Goal: Information Seeking & Learning: Learn about a topic

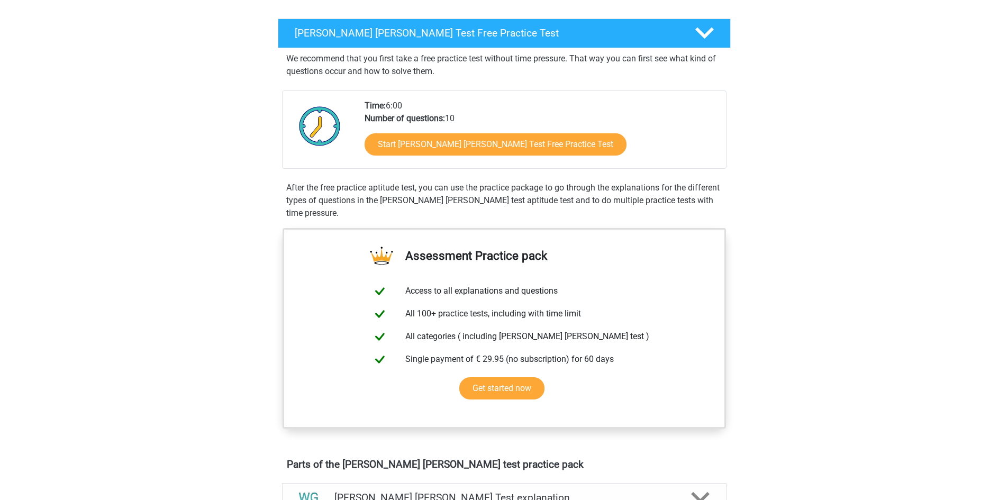
scroll to position [159, 0]
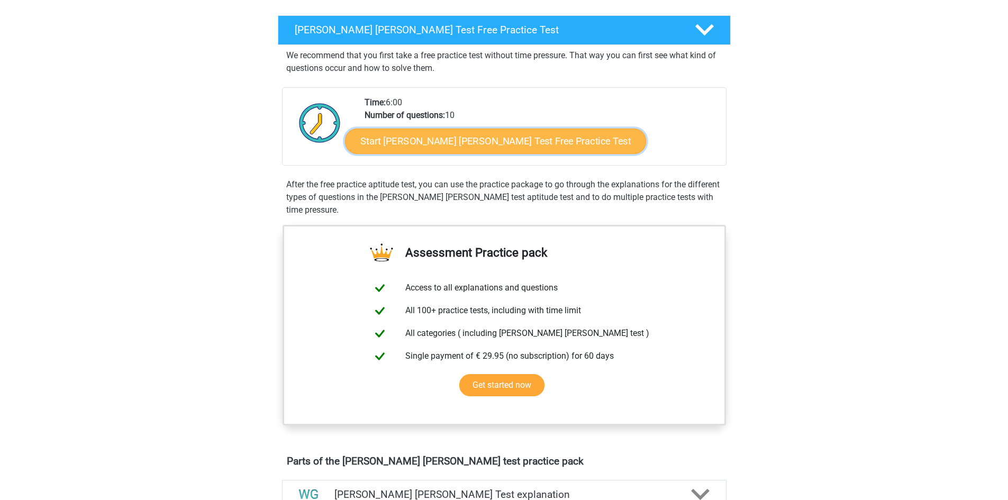
click at [426, 142] on link "Start [PERSON_NAME] [PERSON_NAME] Test Free Practice Test" at bounding box center [495, 141] width 301 height 25
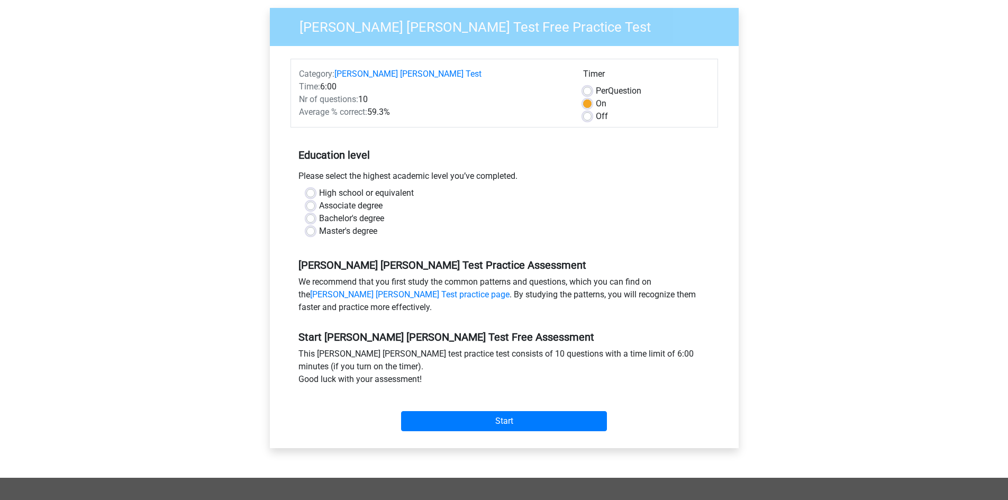
scroll to position [106, 0]
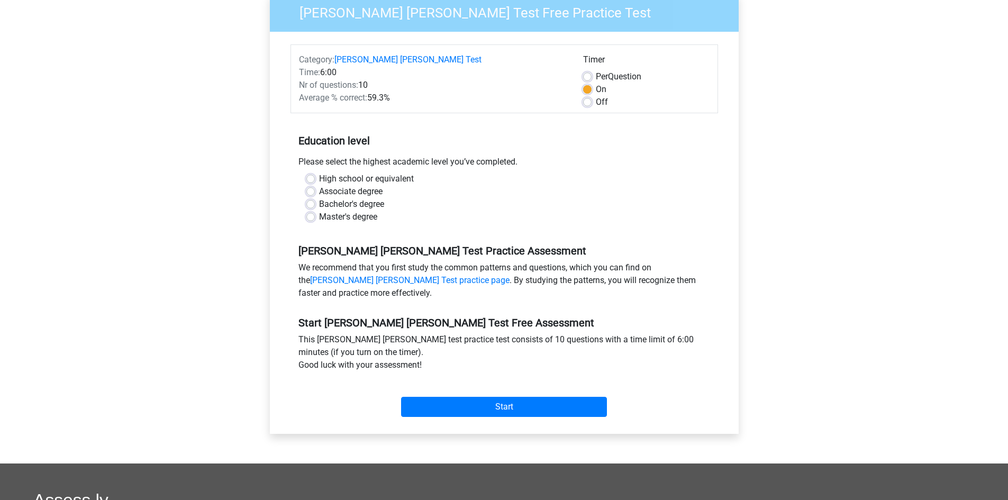
click at [319, 198] on label "Bachelor's degree" at bounding box center [351, 204] width 65 height 13
click at [310, 198] on input "Bachelor's degree" at bounding box center [310, 203] width 8 height 11
radio input "true"
click at [486, 397] on input "Start" at bounding box center [504, 407] width 206 height 20
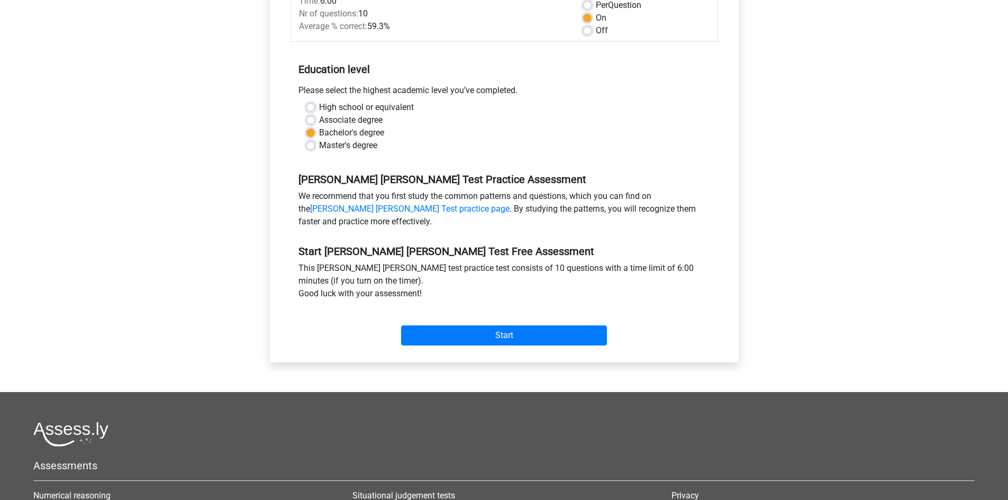
scroll to position [318, 0]
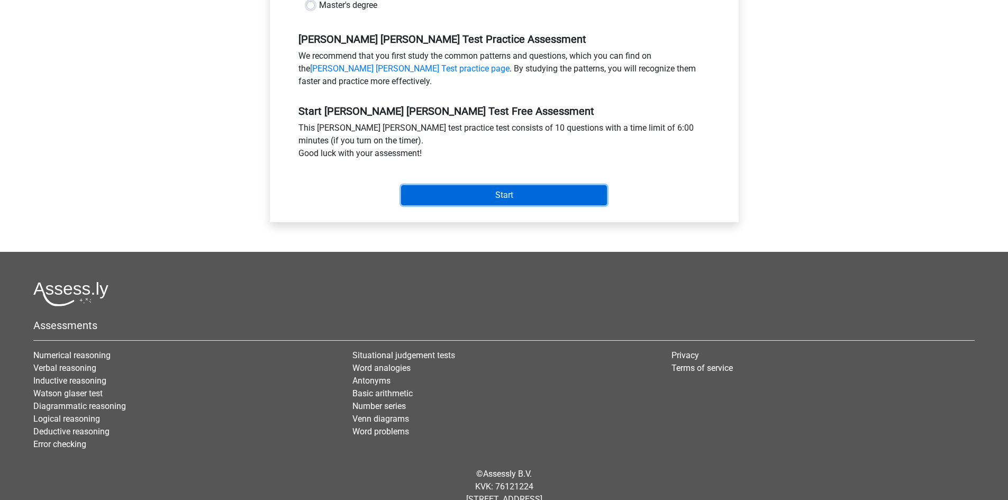
click at [483, 185] on input "Start" at bounding box center [504, 195] width 206 height 20
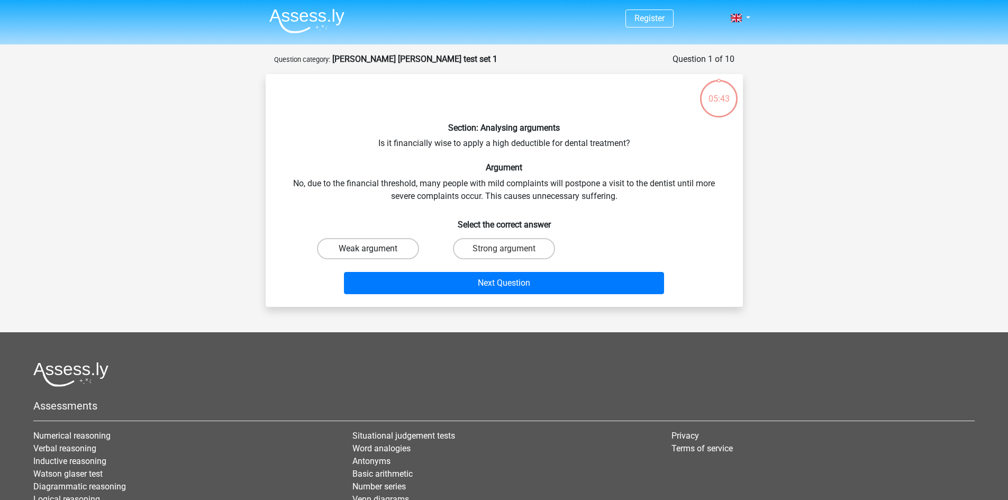
click at [377, 248] on label "Weak argument" at bounding box center [368, 248] width 102 height 21
click at [375, 249] on input "Weak argument" at bounding box center [371, 252] width 7 height 7
radio input "true"
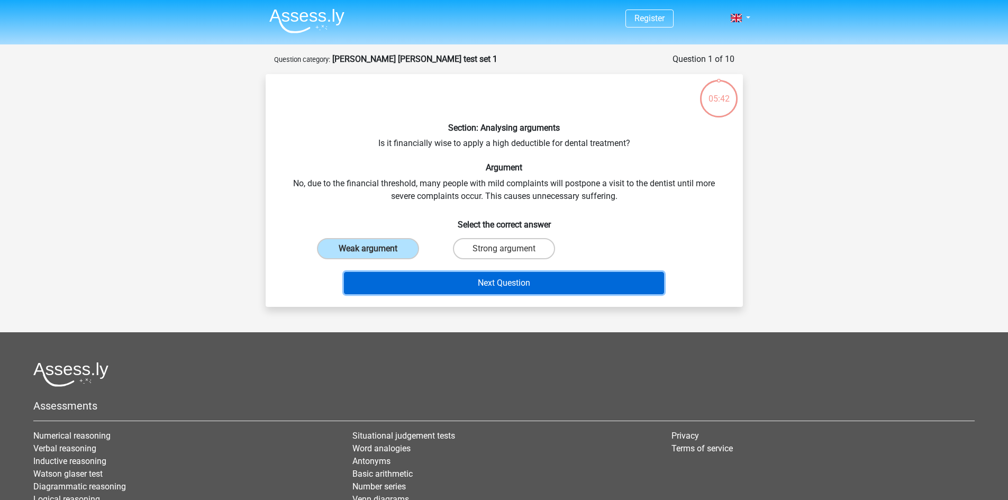
click at [490, 281] on button "Next Question" at bounding box center [504, 283] width 320 height 22
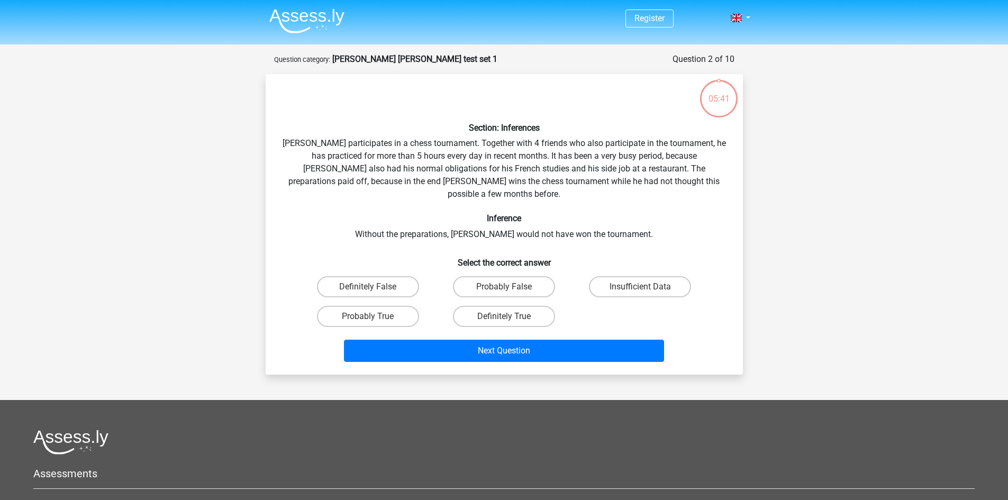
scroll to position [53, 0]
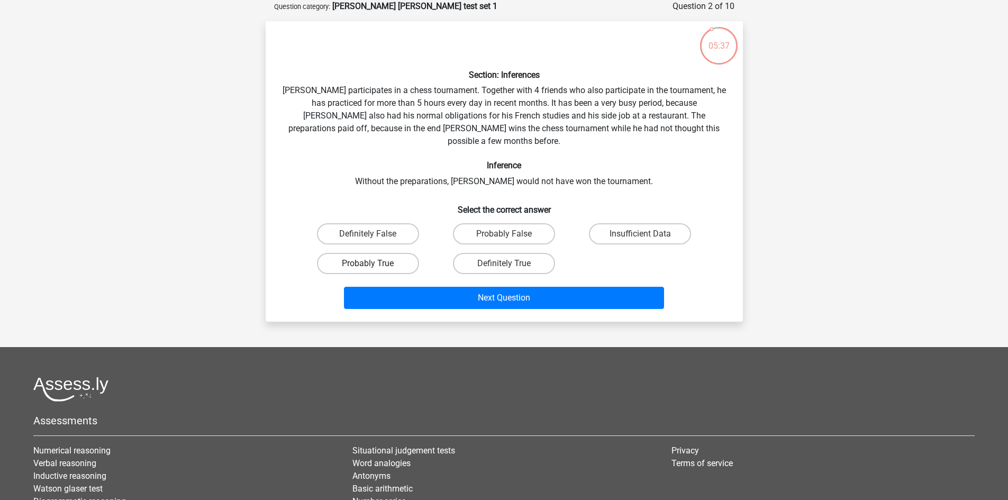
click at [398, 253] on label "Probably True" at bounding box center [368, 263] width 102 height 21
click at [375, 264] on input "Probably True" at bounding box center [371, 267] width 7 height 7
radio input "true"
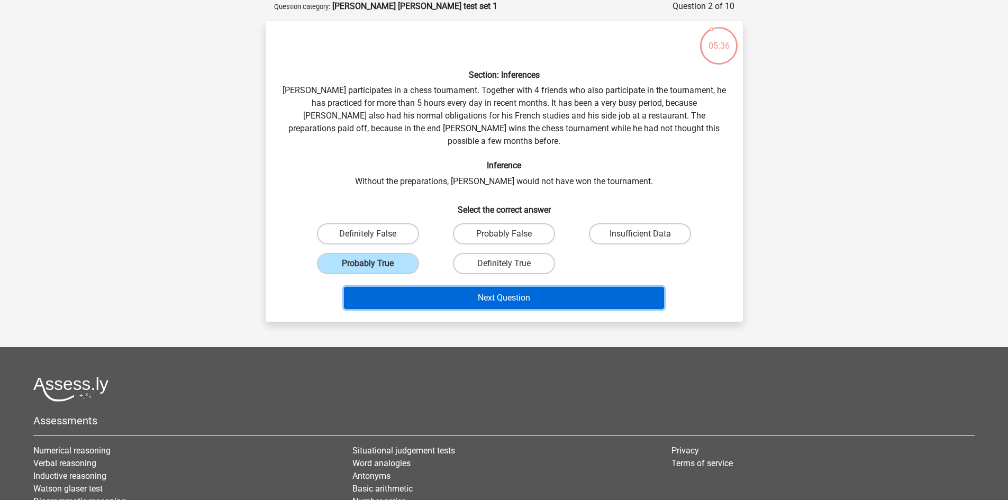
click at [475, 287] on button "Next Question" at bounding box center [504, 298] width 320 height 22
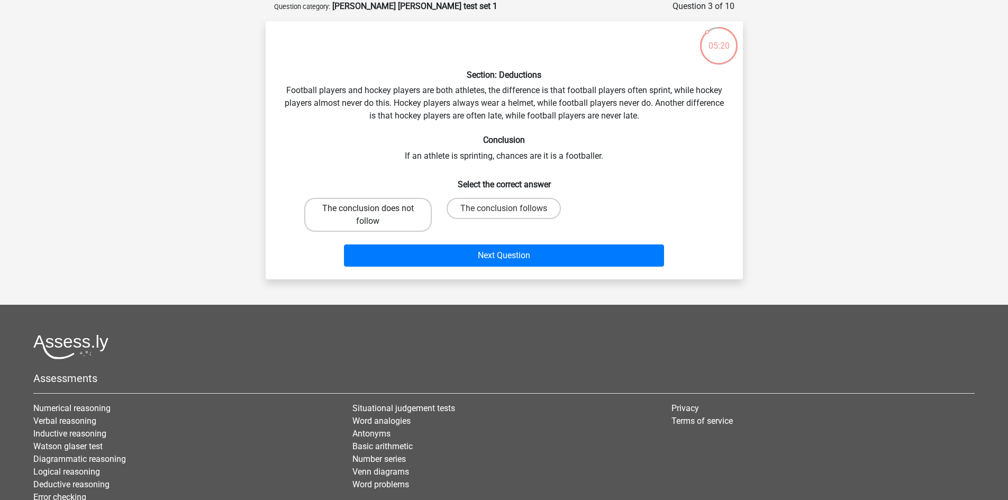
click at [404, 218] on label "The conclusion does not follow" at bounding box center [368, 215] width 128 height 34
click at [375, 215] on input "The conclusion does not follow" at bounding box center [371, 212] width 7 height 7
radio input "true"
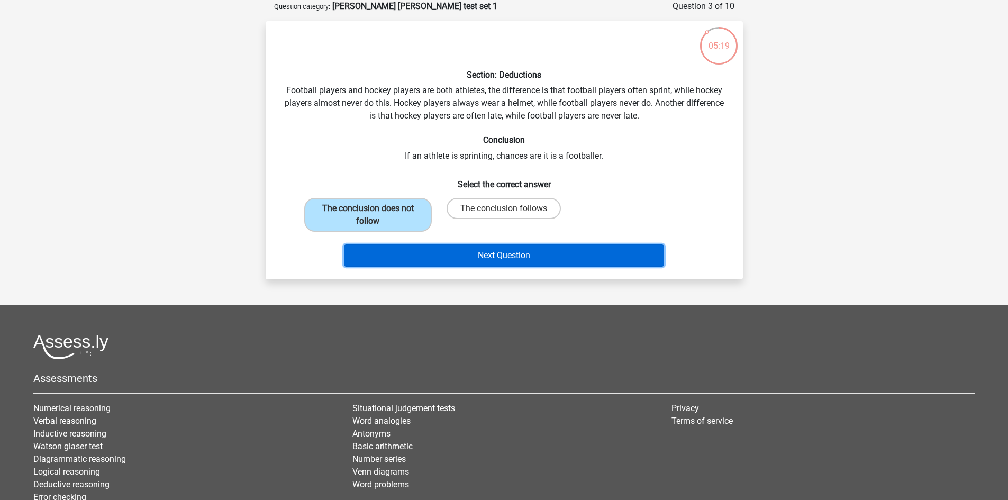
click at [494, 250] on button "Next Question" at bounding box center [504, 256] width 320 height 22
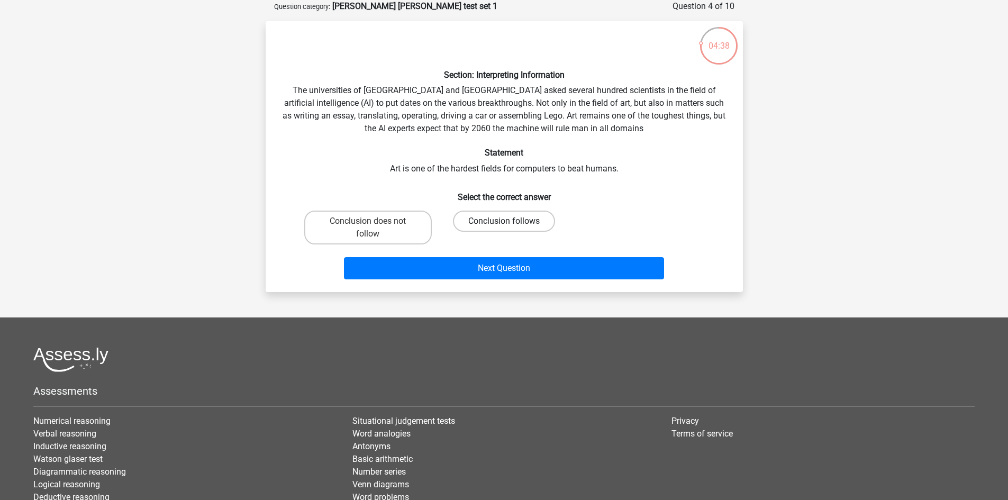
click at [481, 227] on label "Conclusion follows" at bounding box center [504, 221] width 102 height 21
click at [504, 227] on input "Conclusion follows" at bounding box center [507, 224] width 7 height 7
radio input "true"
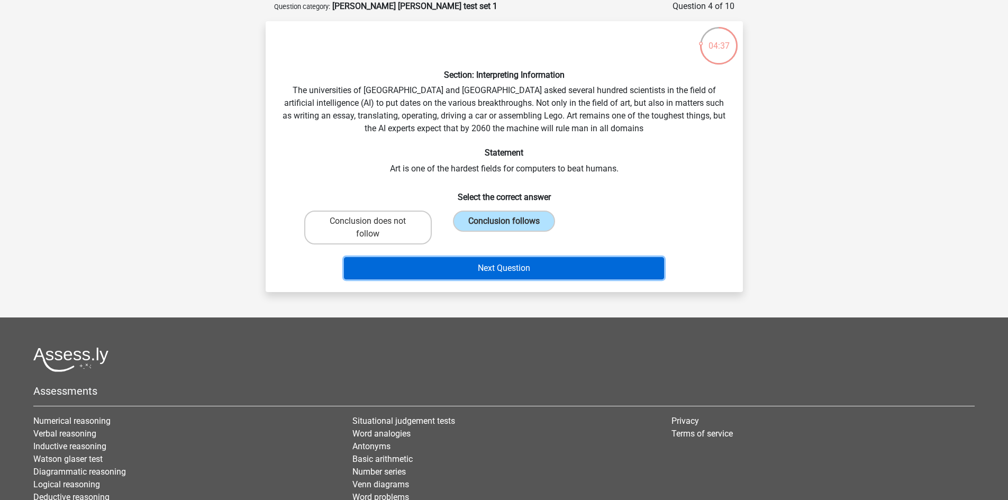
click at [501, 265] on button "Next Question" at bounding box center [504, 268] width 320 height 22
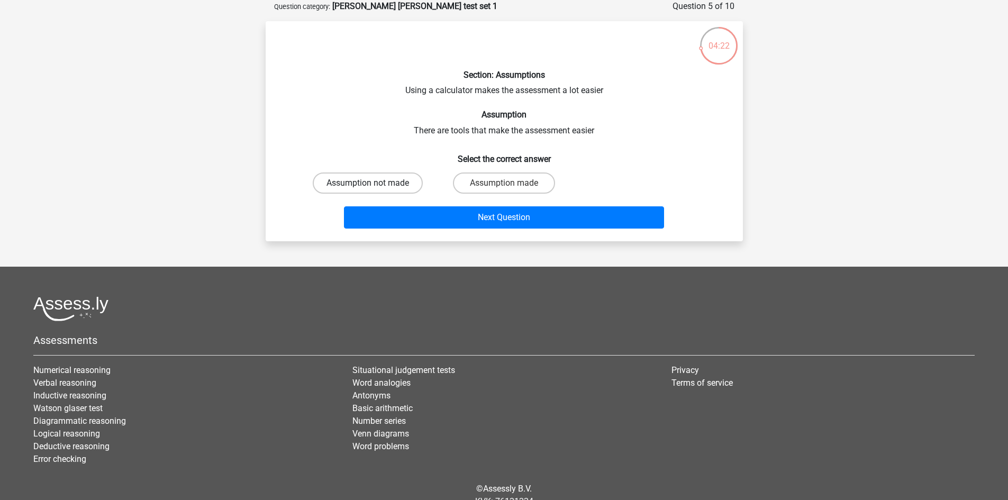
click at [386, 179] on label "Assumption not made" at bounding box center [368, 183] width 110 height 21
click at [375, 183] on input "Assumption not made" at bounding box center [371, 186] width 7 height 7
radio input "true"
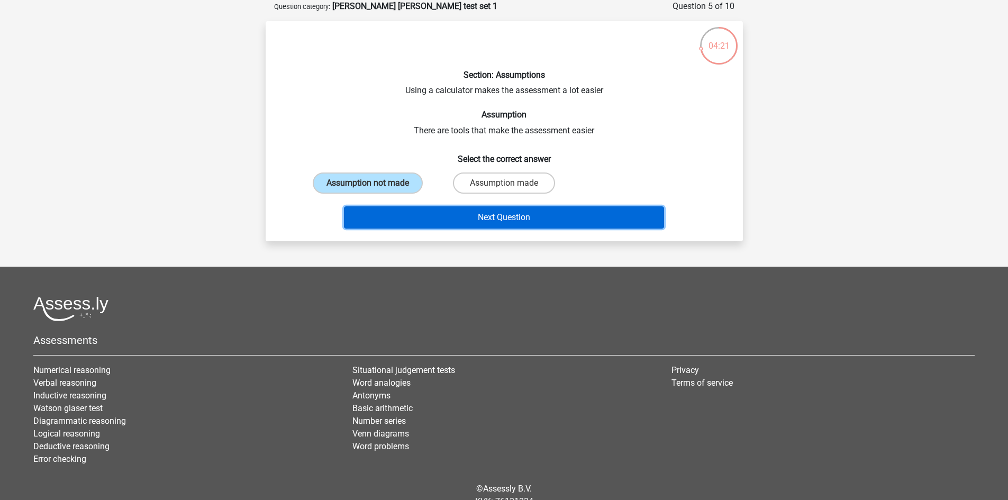
click at [539, 219] on button "Next Question" at bounding box center [504, 217] width 320 height 22
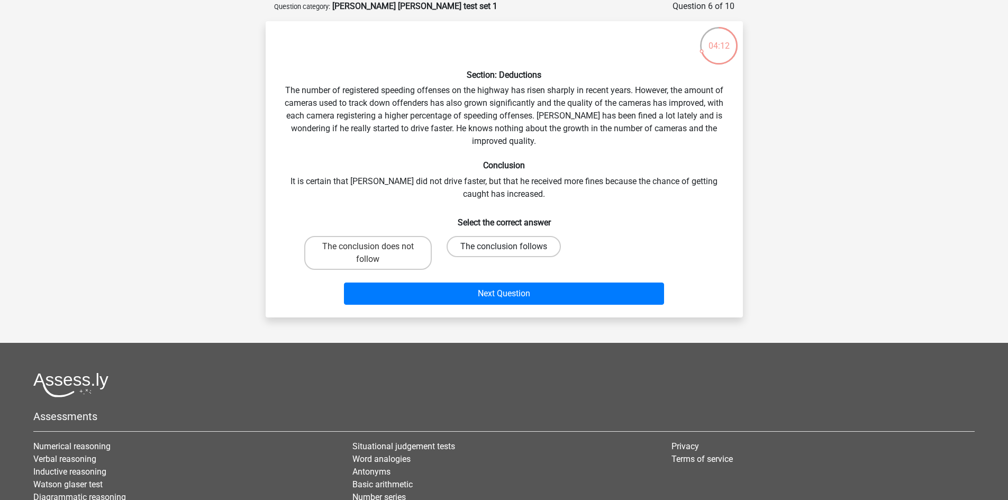
click at [477, 245] on label "The conclusion follows" at bounding box center [504, 246] width 114 height 21
click at [504, 247] on input "The conclusion follows" at bounding box center [507, 250] width 7 height 7
radio input "true"
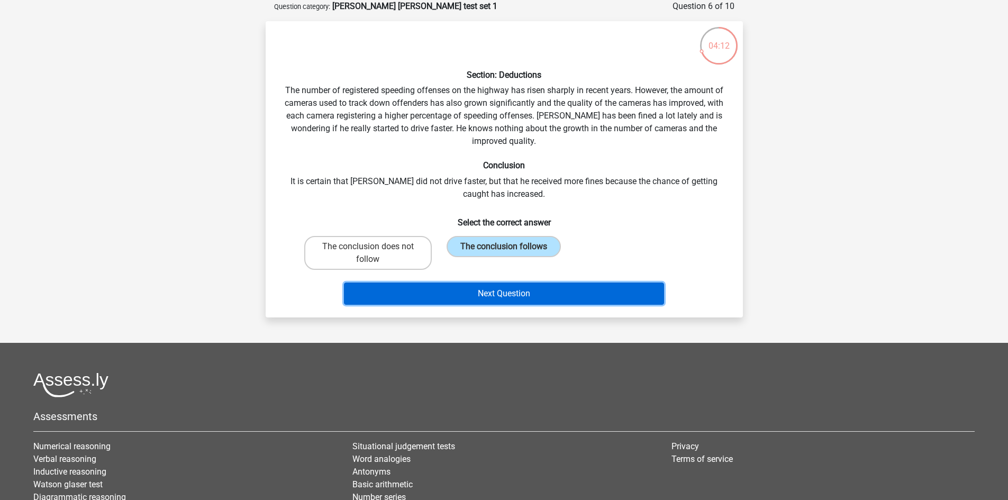
click at [507, 292] on button "Next Question" at bounding box center [504, 294] width 320 height 22
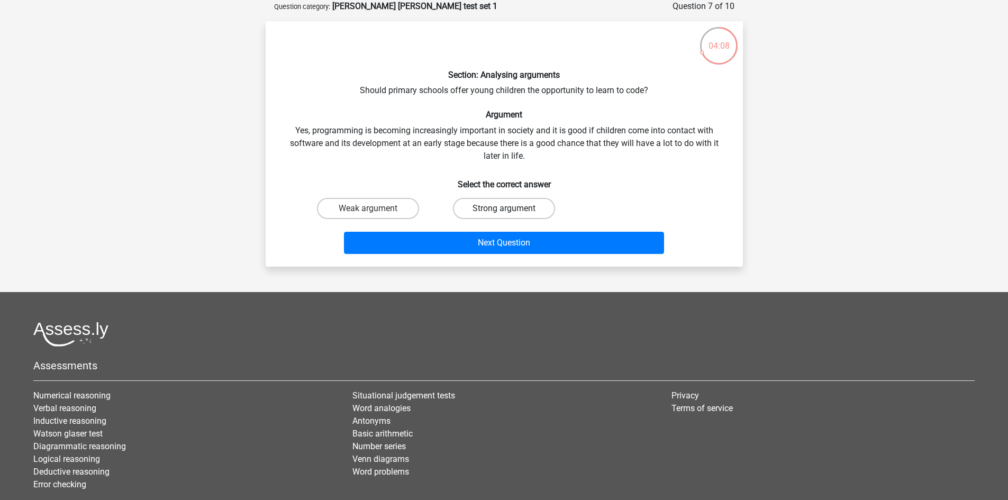
click at [493, 210] on label "Strong argument" at bounding box center [504, 208] width 102 height 21
click at [504, 210] on input "Strong argument" at bounding box center [507, 212] width 7 height 7
radio input "true"
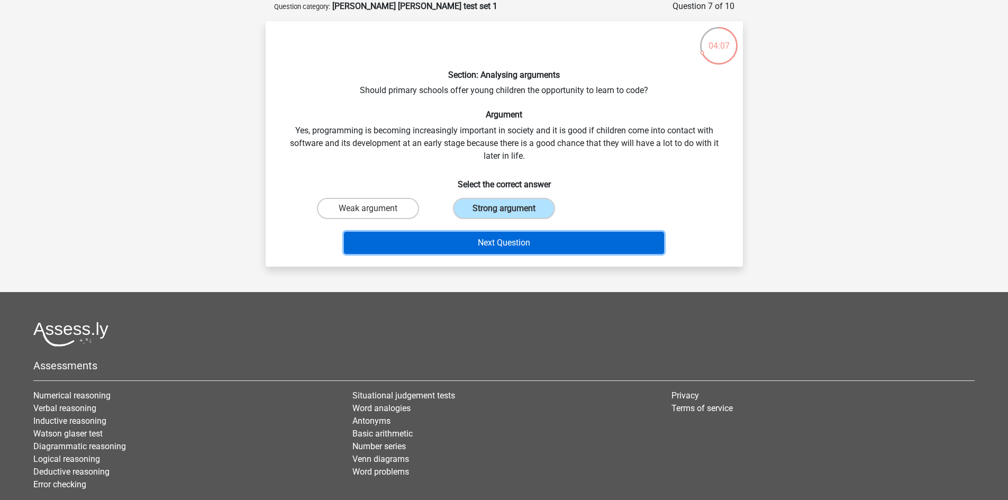
click at [504, 241] on button "Next Question" at bounding box center [504, 243] width 320 height 22
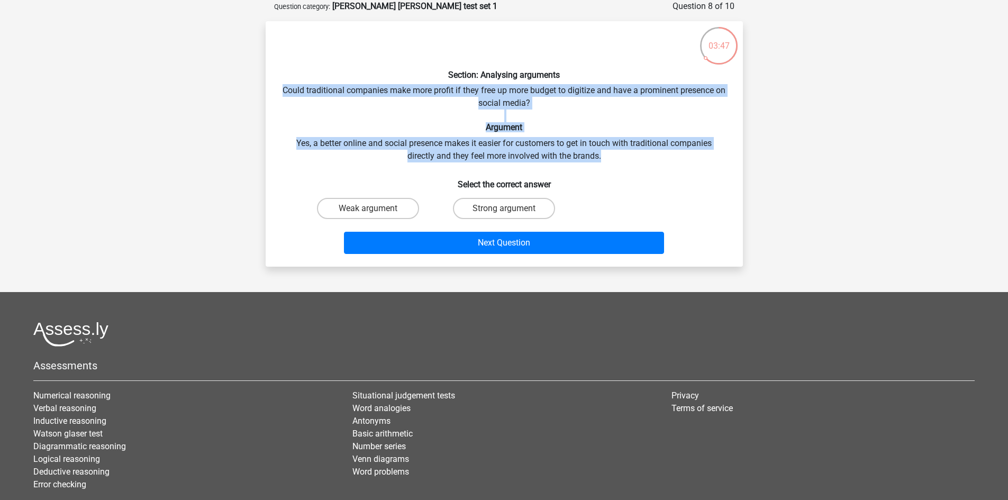
drag, startPoint x: 288, startPoint y: 87, endPoint x: 673, endPoint y: 151, distance: 390.0
click at [673, 151] on div "Section: Analysing arguments Could traditional companies make more profit if th…" at bounding box center [504, 144] width 469 height 229
copy div "Could traditional companies make more profit if they free up more budget to dig…"
click at [489, 212] on label "Strong argument" at bounding box center [504, 208] width 102 height 21
click at [504, 212] on input "Strong argument" at bounding box center [507, 212] width 7 height 7
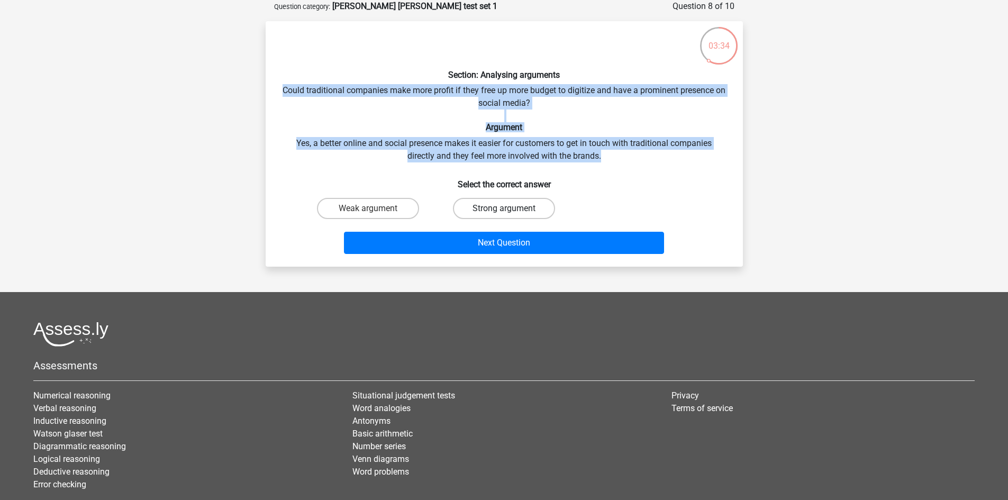
radio input "true"
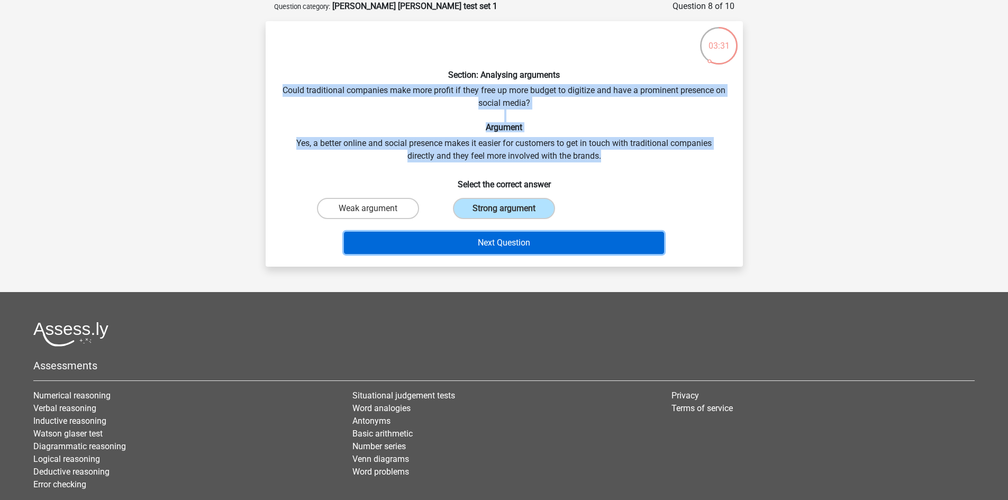
click at [503, 245] on button "Next Question" at bounding box center [504, 243] width 320 height 22
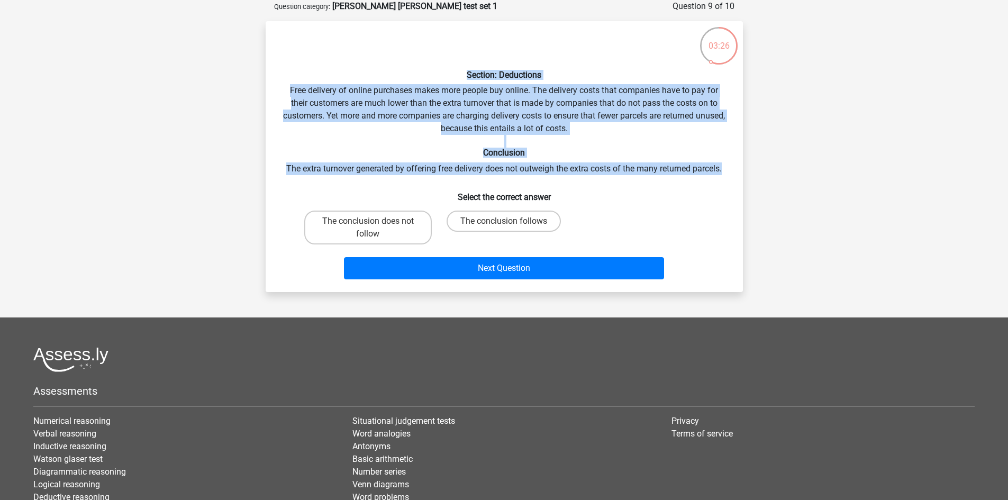
drag, startPoint x: 467, startPoint y: 74, endPoint x: 734, endPoint y: 173, distance: 284.7
click at [734, 173] on div "Section: Deductions Free delivery of online purchases makes more people buy onl…" at bounding box center [504, 157] width 469 height 254
copy div "Section: Deductions Free delivery of online purchases makes more people buy onl…"
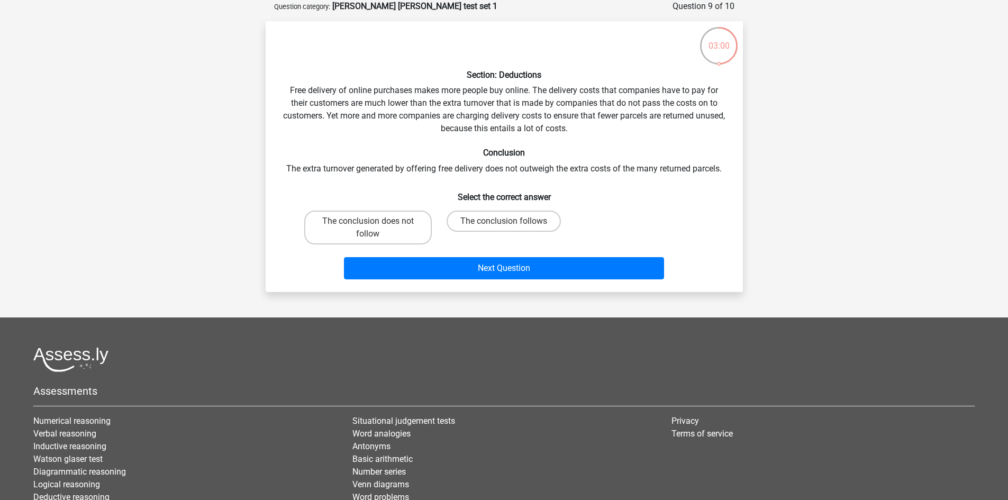
click at [685, 197] on h6 "Select the correct answer" at bounding box center [505, 193] width 444 height 19
click at [464, 223] on label "The conclusion follows" at bounding box center [504, 221] width 114 height 21
click at [504, 223] on input "The conclusion follows" at bounding box center [507, 224] width 7 height 7
radio input "true"
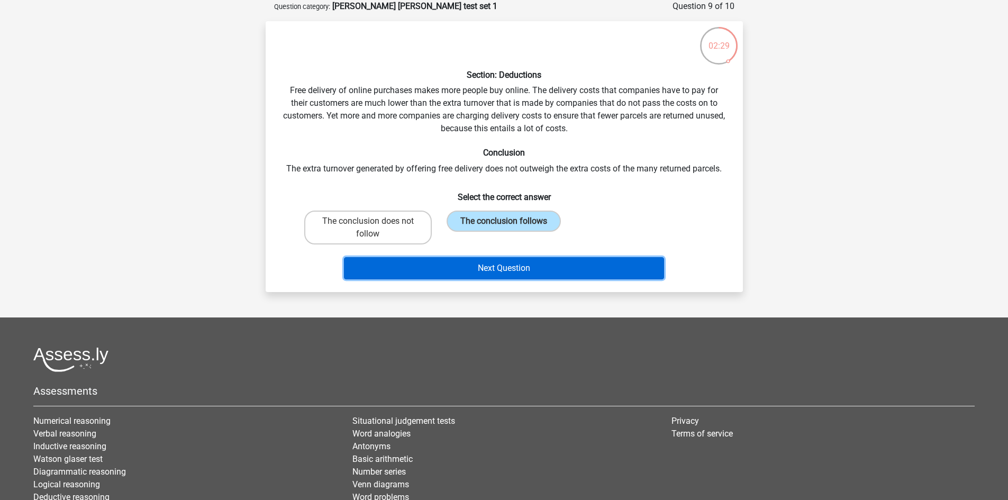
click at [491, 264] on button "Next Question" at bounding box center [504, 268] width 320 height 22
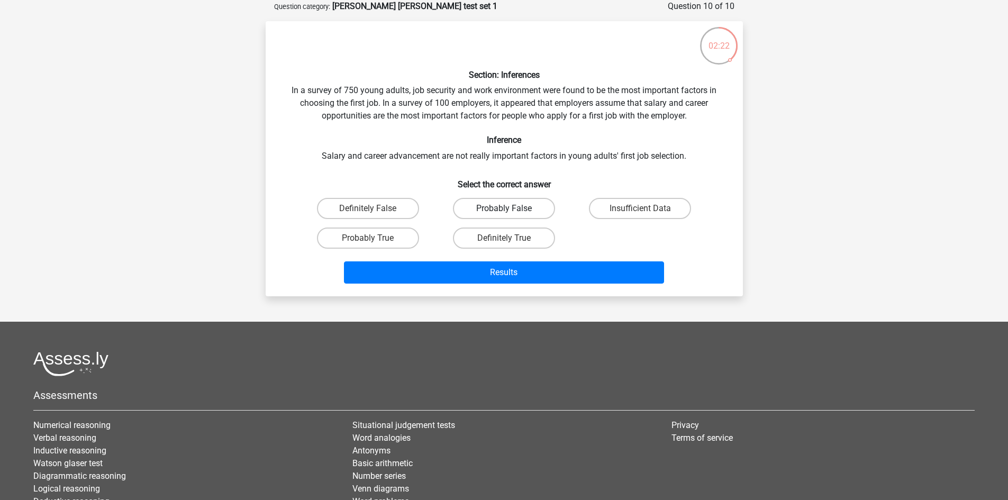
click at [503, 212] on label "Probably False" at bounding box center [504, 208] width 102 height 21
click at [504, 212] on input "Probably False" at bounding box center [507, 212] width 7 height 7
radio input "true"
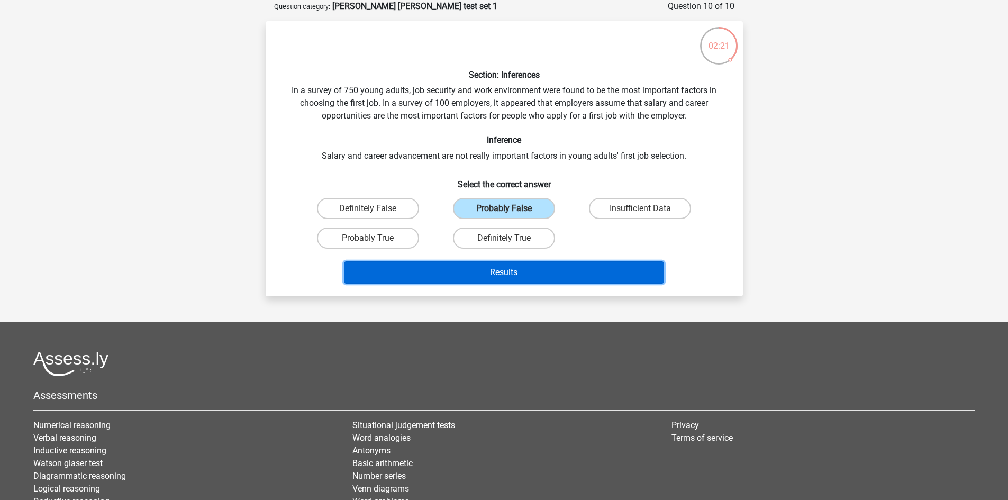
click at [521, 271] on button "Results" at bounding box center [504, 272] width 320 height 22
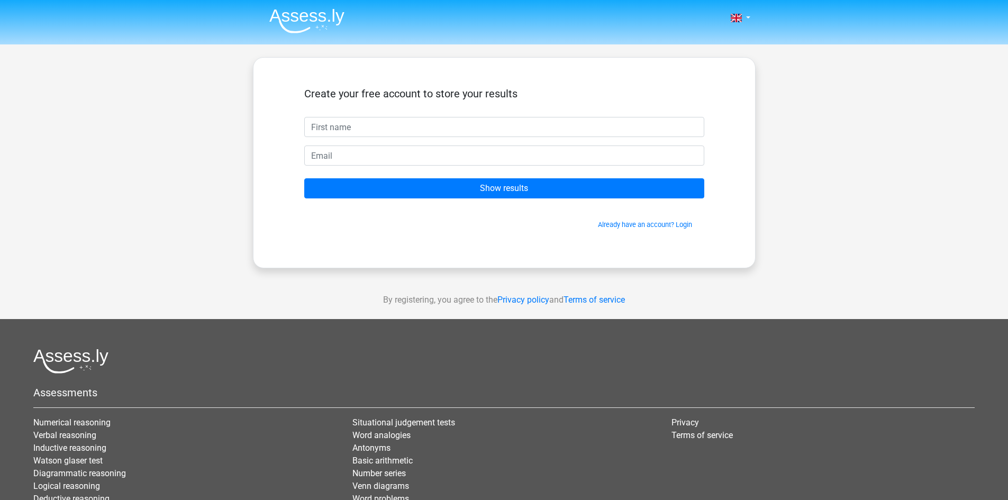
click at [406, 128] on input "text" at bounding box center [504, 127] width 400 height 20
type input "MATT"
click at [389, 161] on input "email" at bounding box center [504, 156] width 400 height 20
type input "m_gisler@yahoo.com"
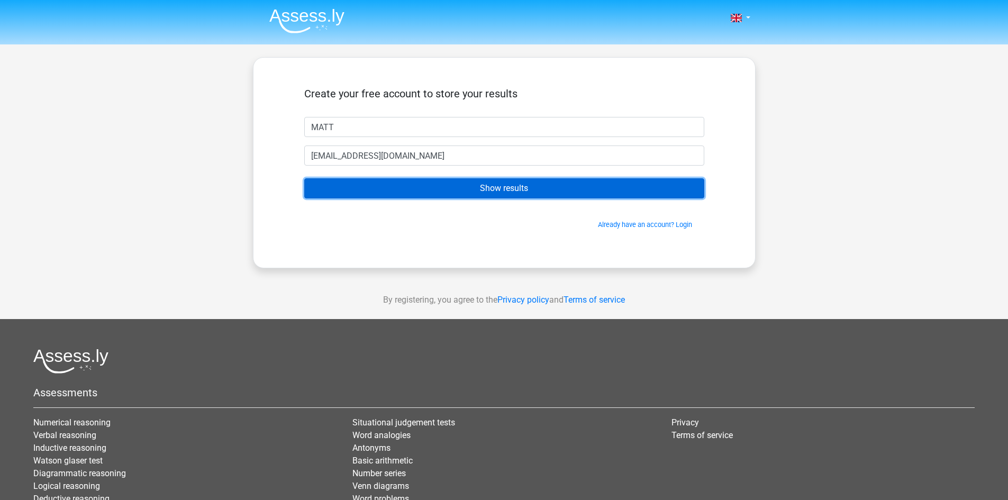
click at [471, 187] on input "Show results" at bounding box center [504, 188] width 400 height 20
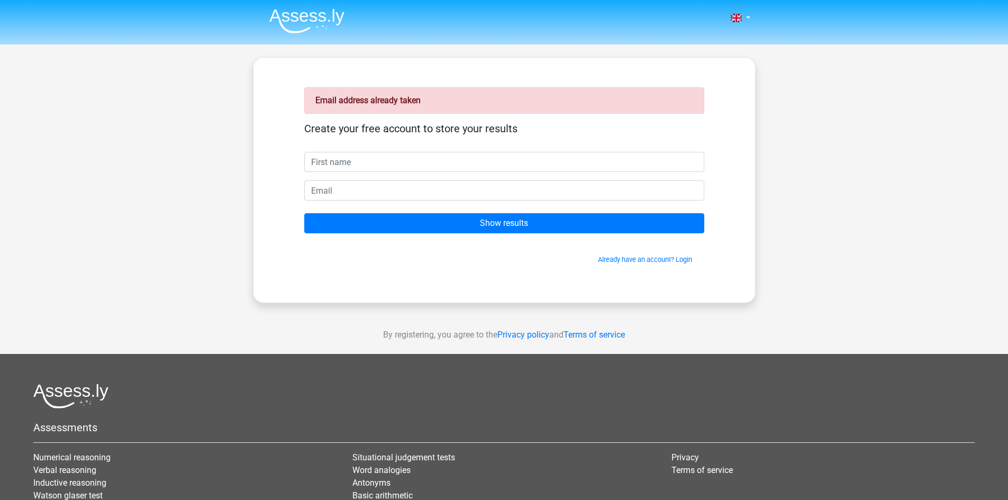
click at [379, 164] on input "text" at bounding box center [504, 162] width 400 height 20
type input "MATT"
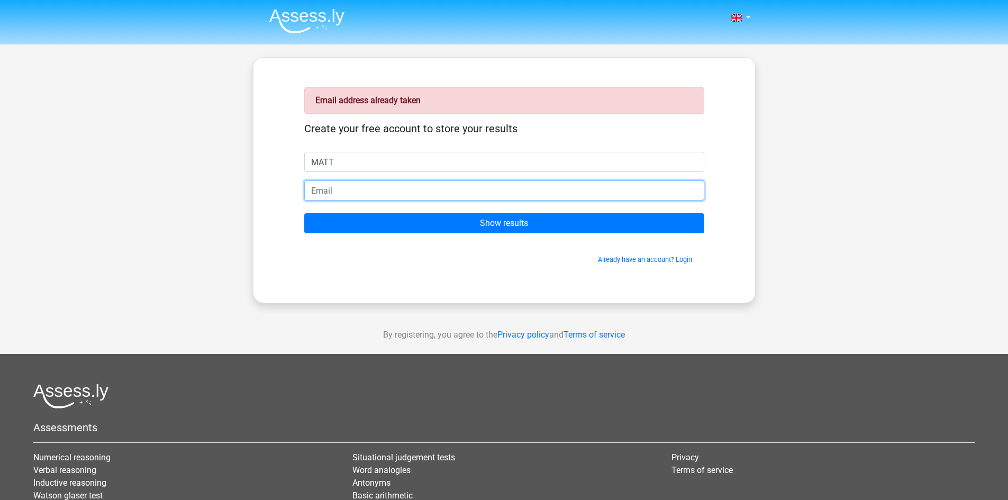
click at [384, 186] on input "email" at bounding box center [504, 190] width 400 height 20
type input "[EMAIL_ADDRESS][DOMAIN_NAME]"
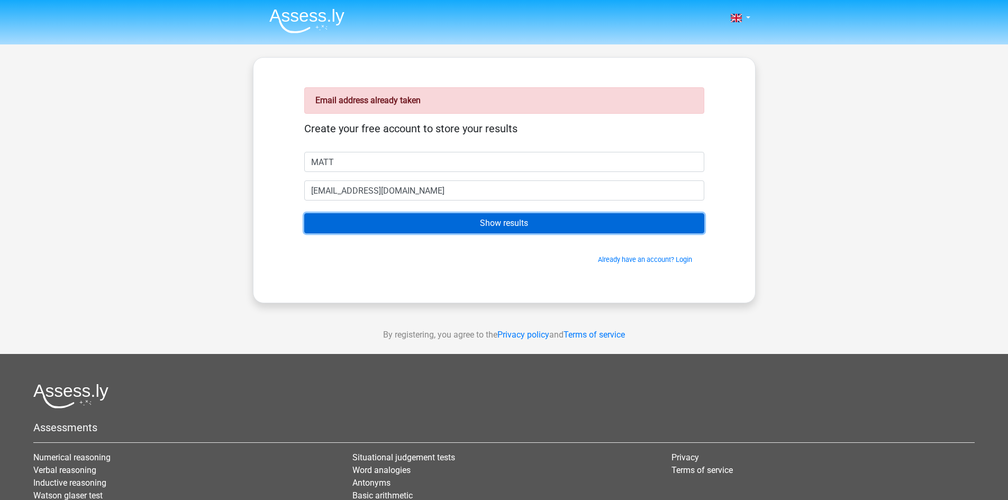
click at [424, 228] on input "Show results" at bounding box center [504, 223] width 400 height 20
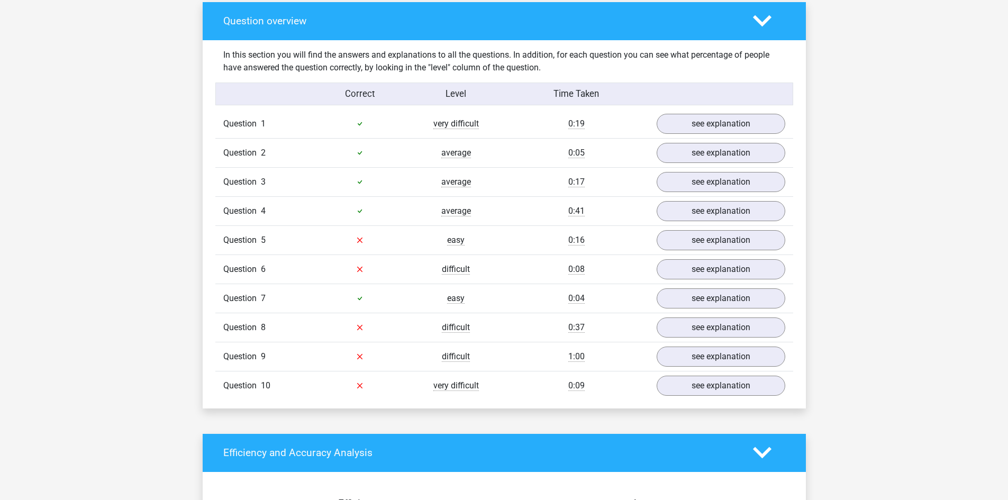
scroll to position [794, 0]
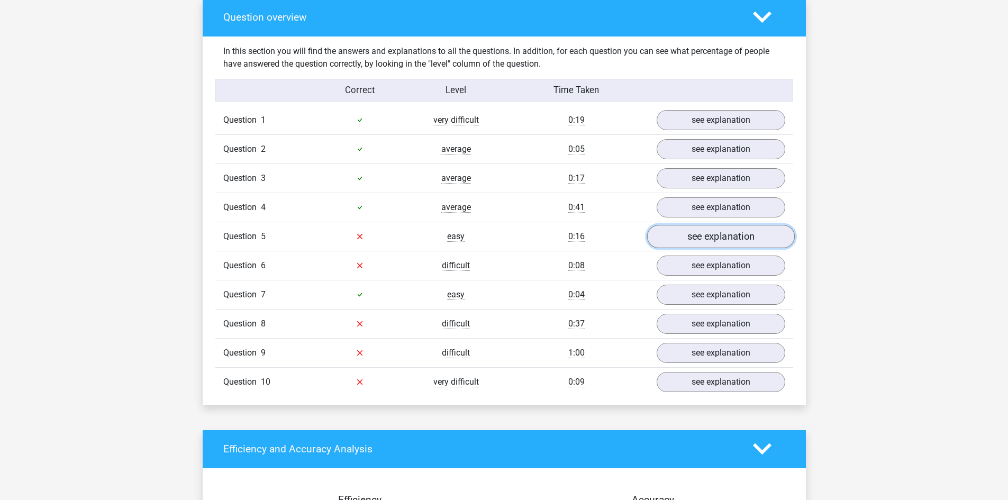
click at [709, 231] on link "see explanation" at bounding box center [721, 236] width 148 height 23
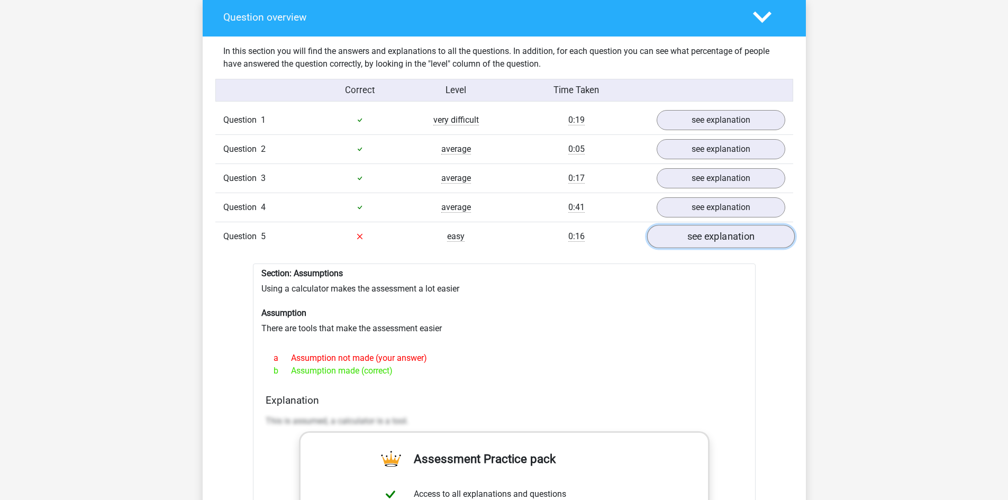
click at [689, 232] on link "see explanation" at bounding box center [721, 236] width 148 height 23
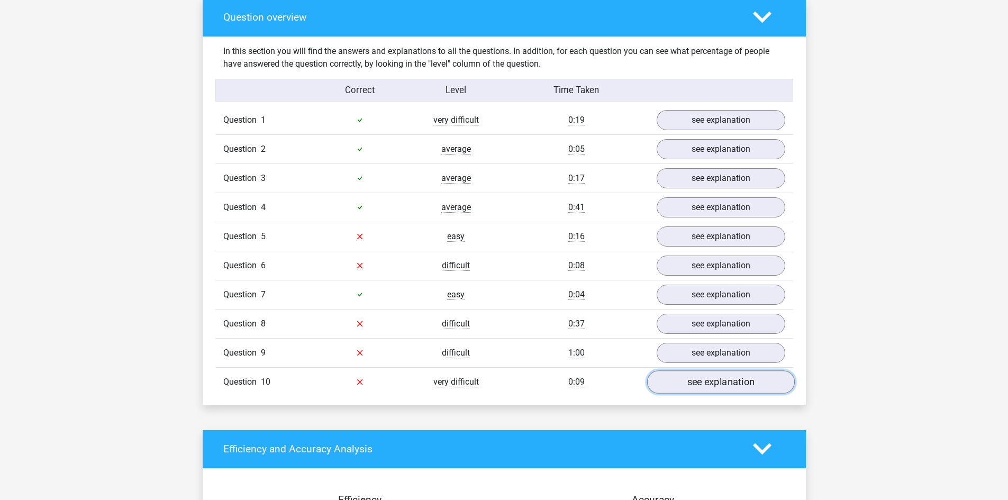
click at [704, 378] on link "see explanation" at bounding box center [721, 382] width 148 height 23
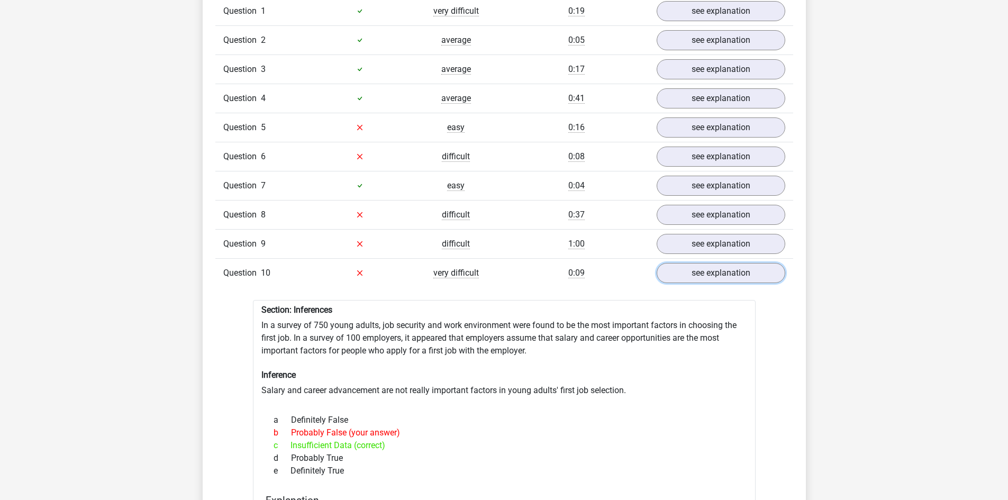
scroll to position [953, 0]
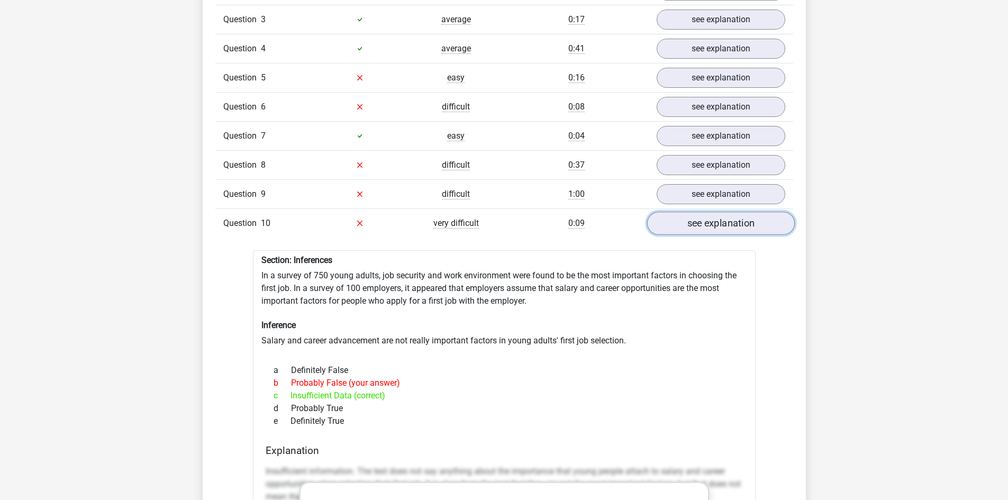
click at [715, 215] on link "see explanation" at bounding box center [721, 223] width 148 height 23
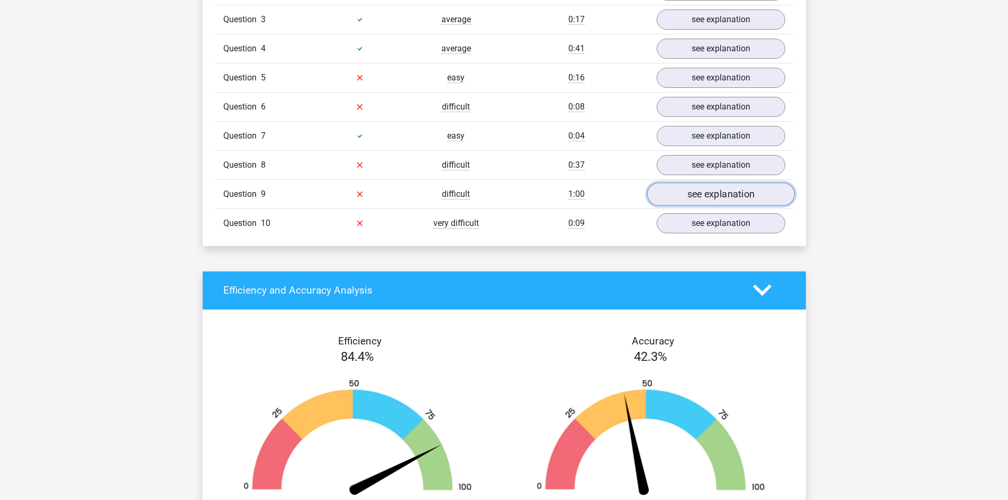
click at [708, 187] on link "see explanation" at bounding box center [721, 194] width 148 height 23
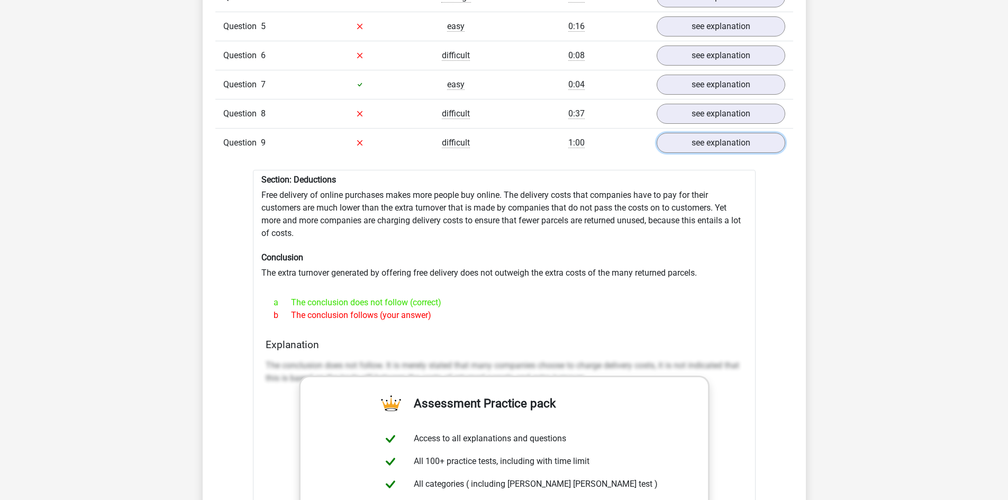
scroll to position [900, 0]
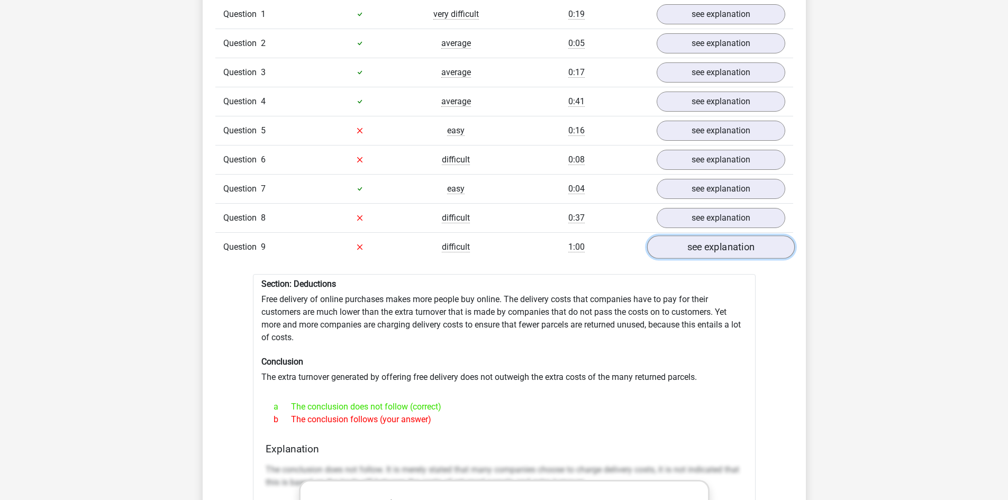
click at [711, 243] on link "see explanation" at bounding box center [721, 247] width 148 height 23
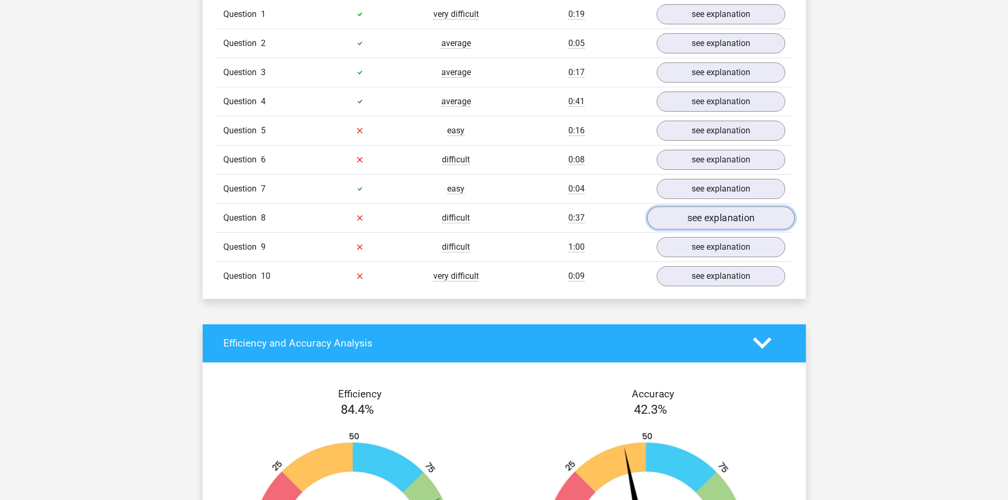
click at [713, 213] on link "see explanation" at bounding box center [721, 217] width 148 height 23
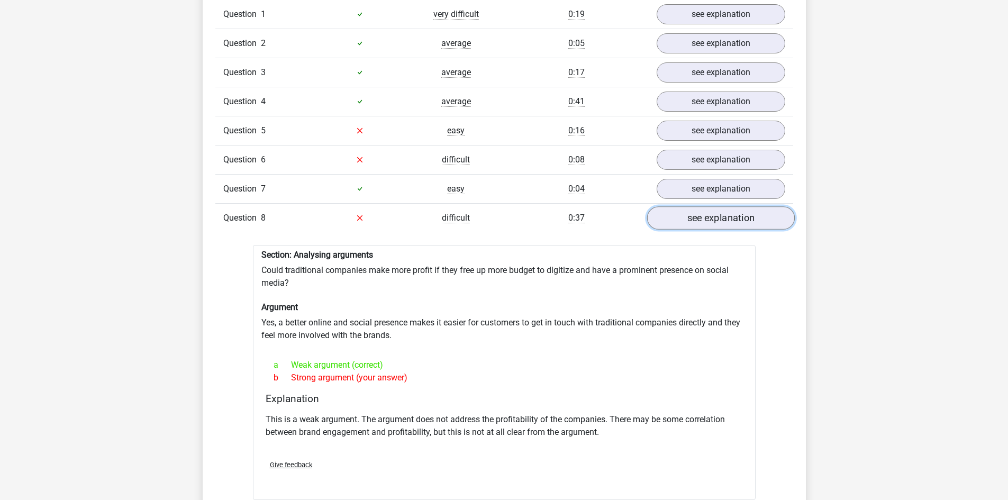
click at [709, 206] on link "see explanation" at bounding box center [721, 217] width 148 height 23
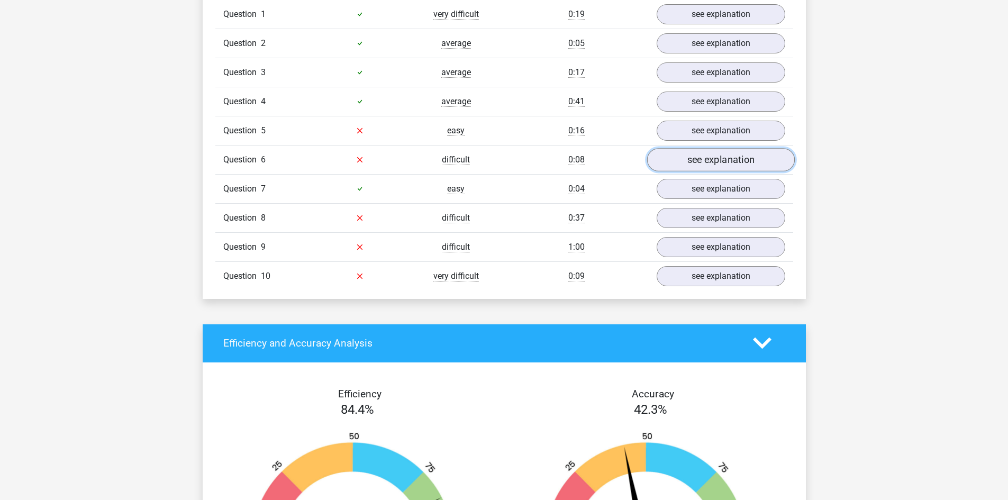
click at [701, 148] on link "see explanation" at bounding box center [721, 159] width 148 height 23
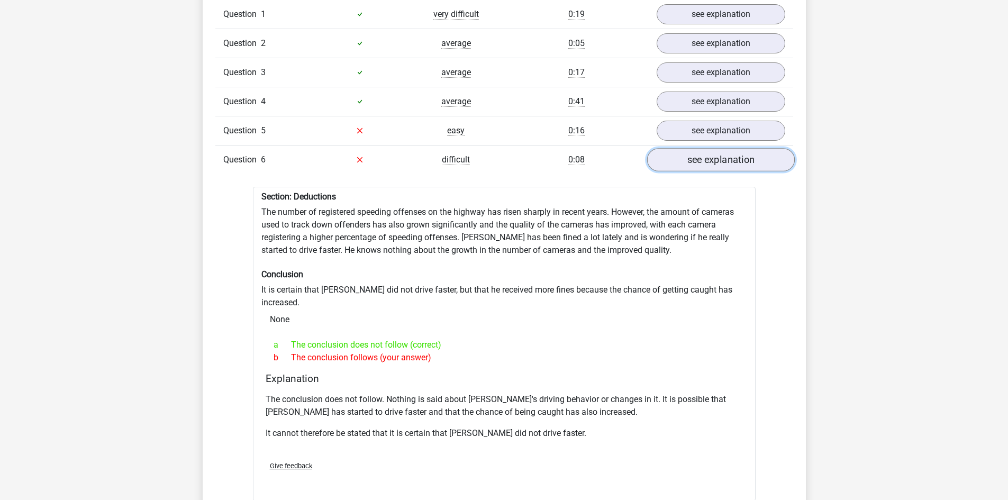
click at [693, 152] on link "see explanation" at bounding box center [721, 159] width 148 height 23
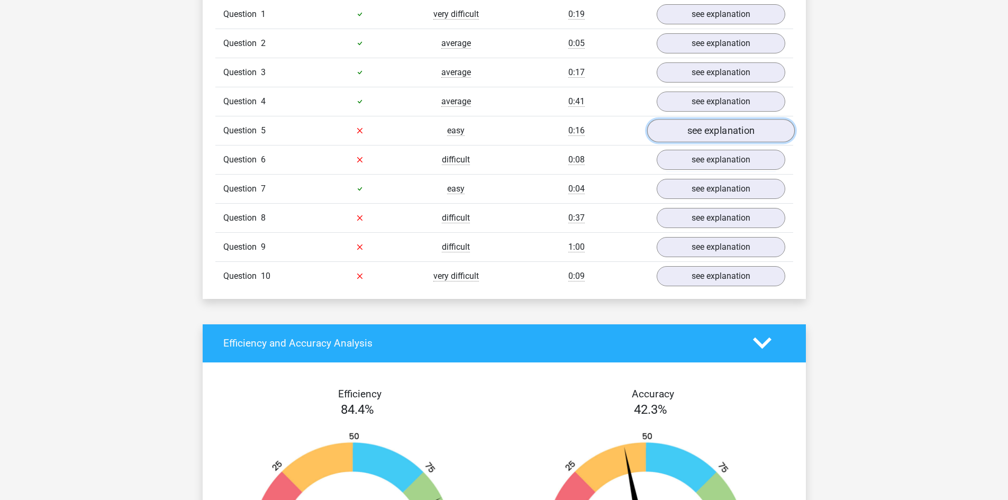
click at [695, 122] on link "see explanation" at bounding box center [721, 130] width 148 height 23
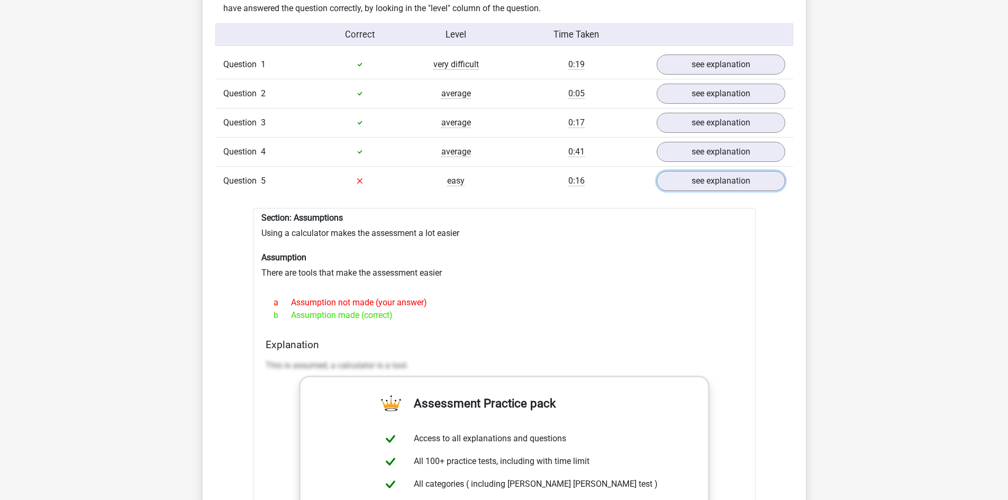
scroll to position [847, 0]
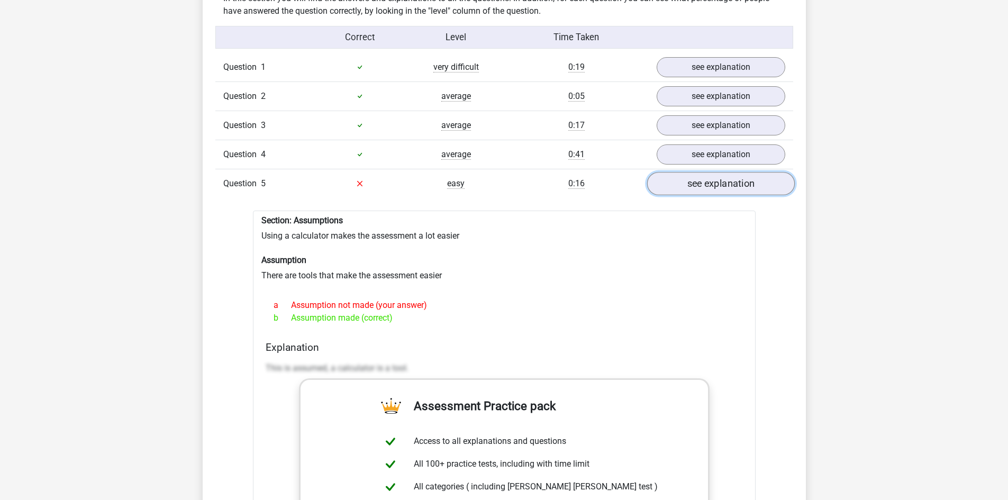
click at [709, 172] on link "see explanation" at bounding box center [721, 183] width 148 height 23
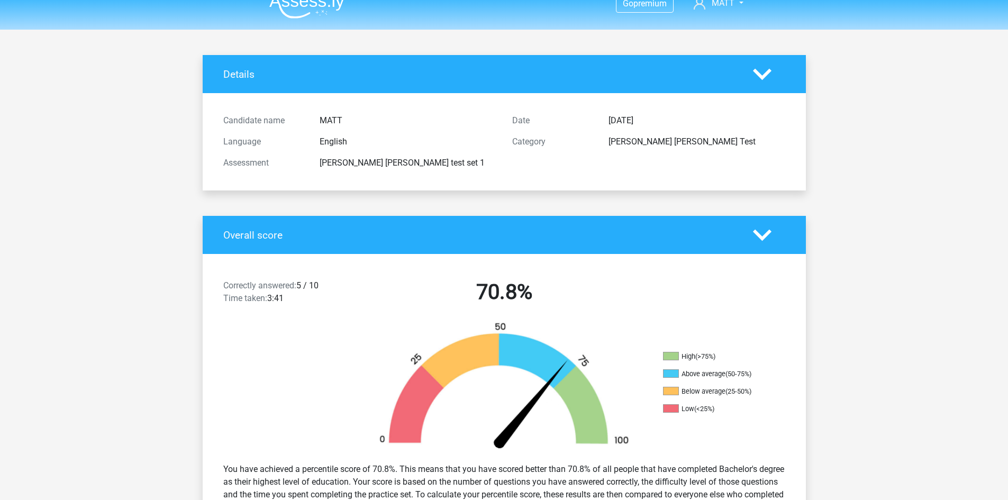
scroll to position [0, 0]
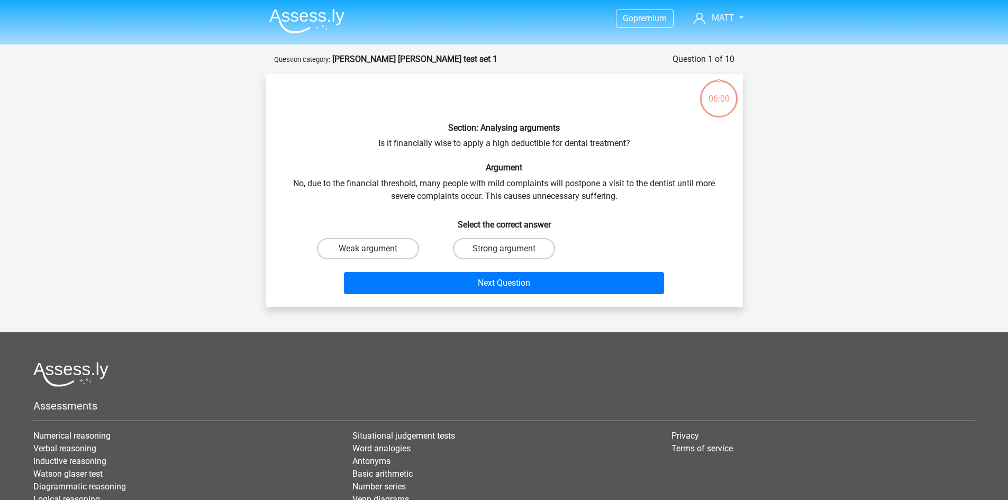
scroll to position [53, 0]
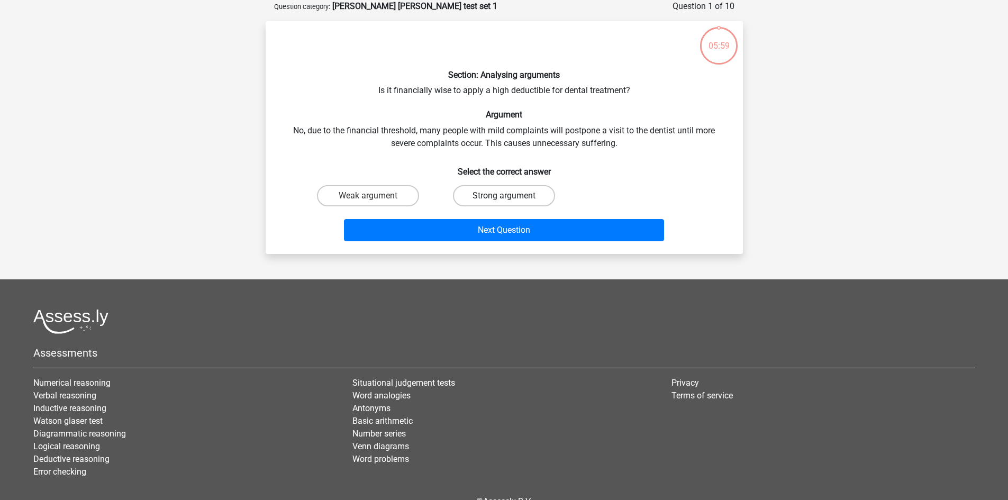
click at [469, 199] on label "Strong argument" at bounding box center [504, 195] width 102 height 21
click at [504, 199] on input "Strong argument" at bounding box center [507, 199] width 7 height 7
radio input "true"
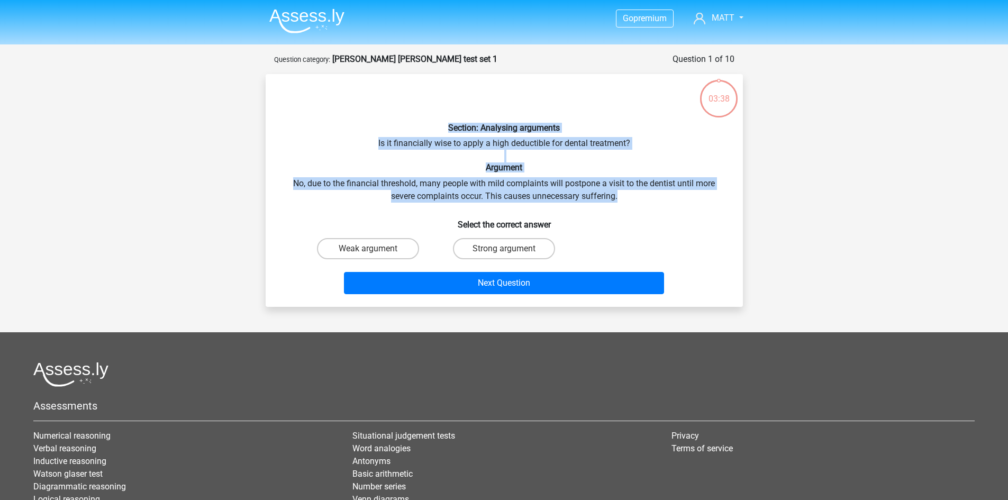
drag, startPoint x: 448, startPoint y: 126, endPoint x: 620, endPoint y: 199, distance: 186.9
click at [621, 199] on div "Section: Analysing arguments Is it financially wise to apply a high deductible …" at bounding box center [504, 191] width 469 height 216
copy div "Section: Analysing arguments Is it financially wise to apply a high deductible …"
